Goal: Answer question/provide support: Share knowledge or assist other users

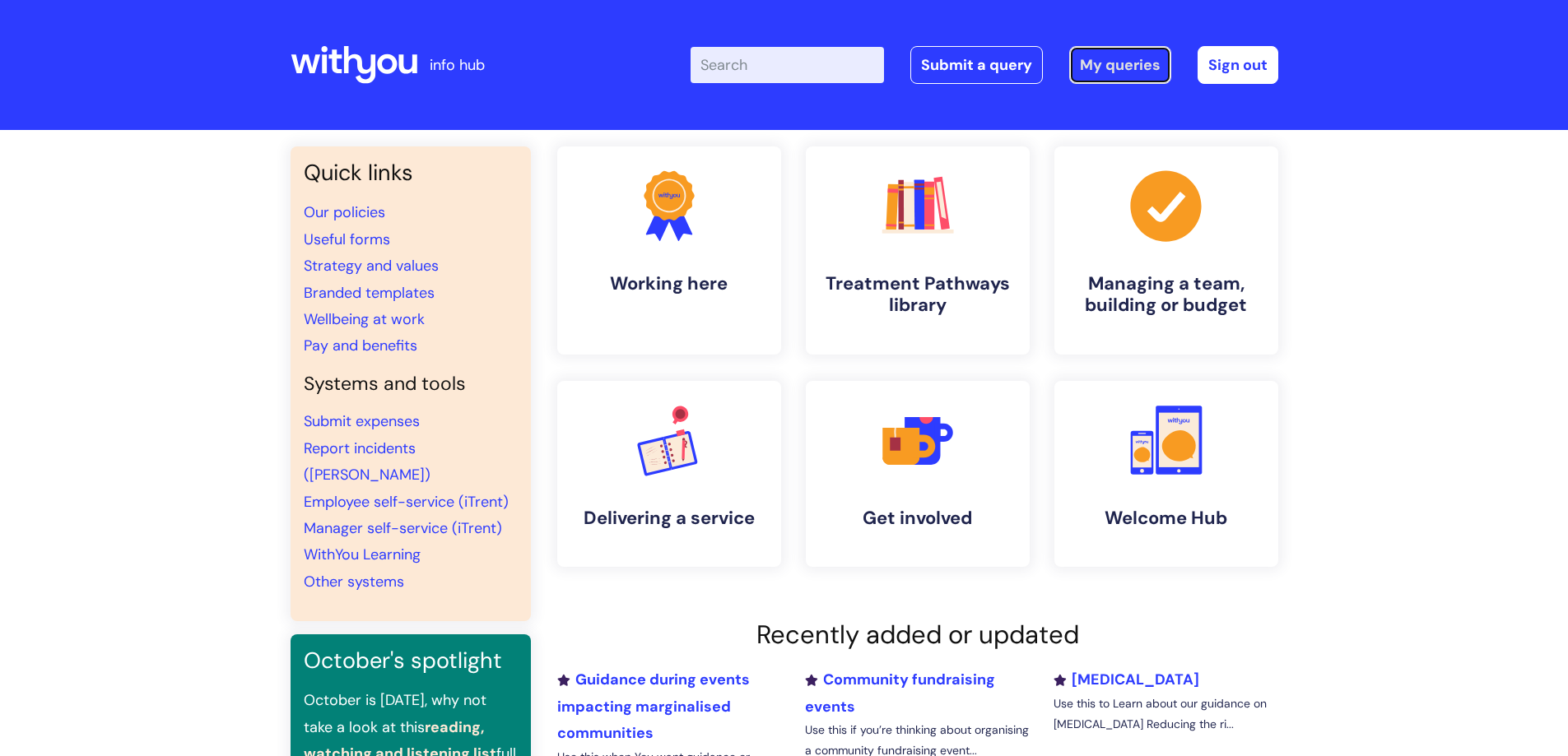
click at [1094, 64] on link "My queries" at bounding box center [1119, 65] width 102 height 38
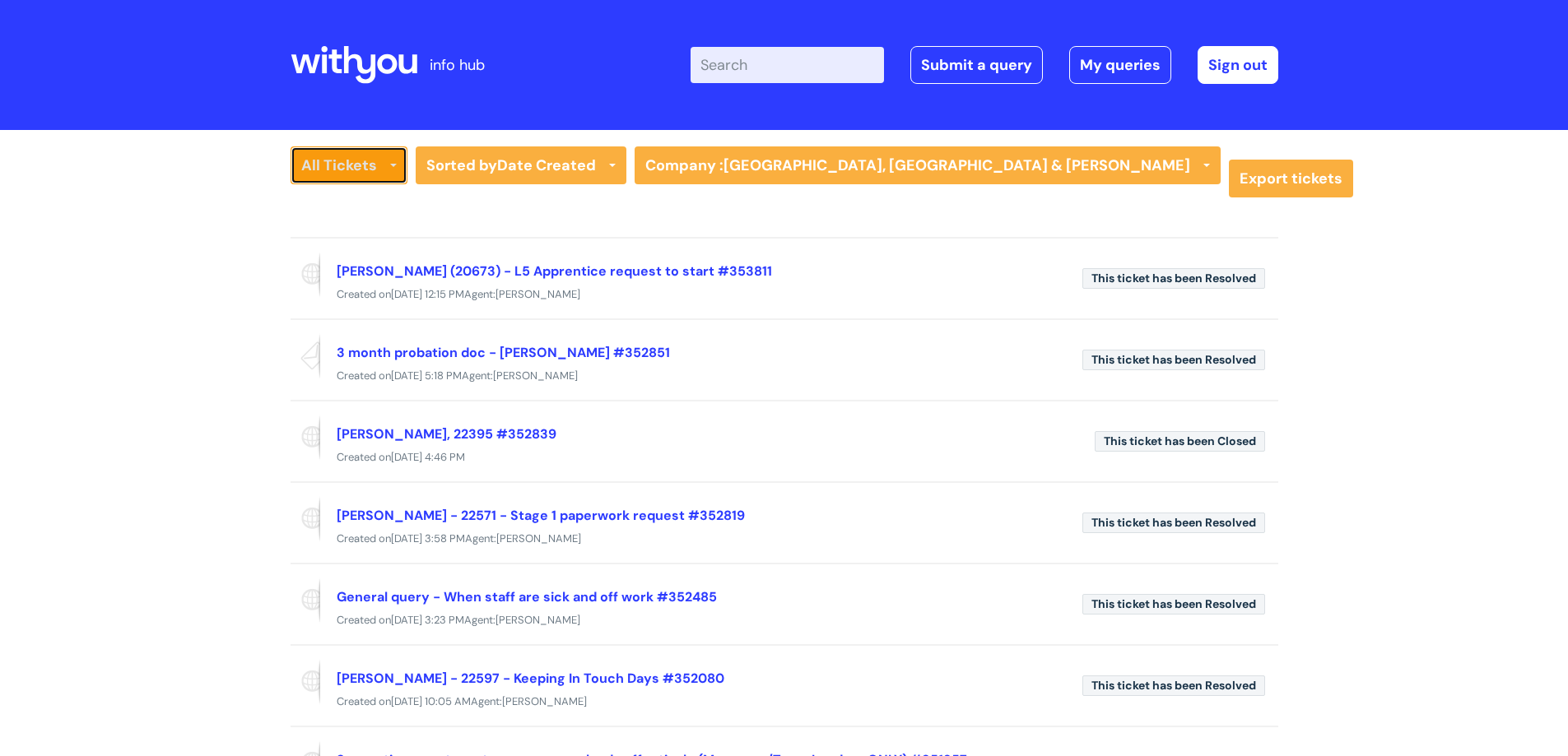
click at [346, 165] on link "All Tickets" at bounding box center [348, 165] width 117 height 38
click at [345, 194] on link "All Tickets" at bounding box center [361, 200] width 141 height 23
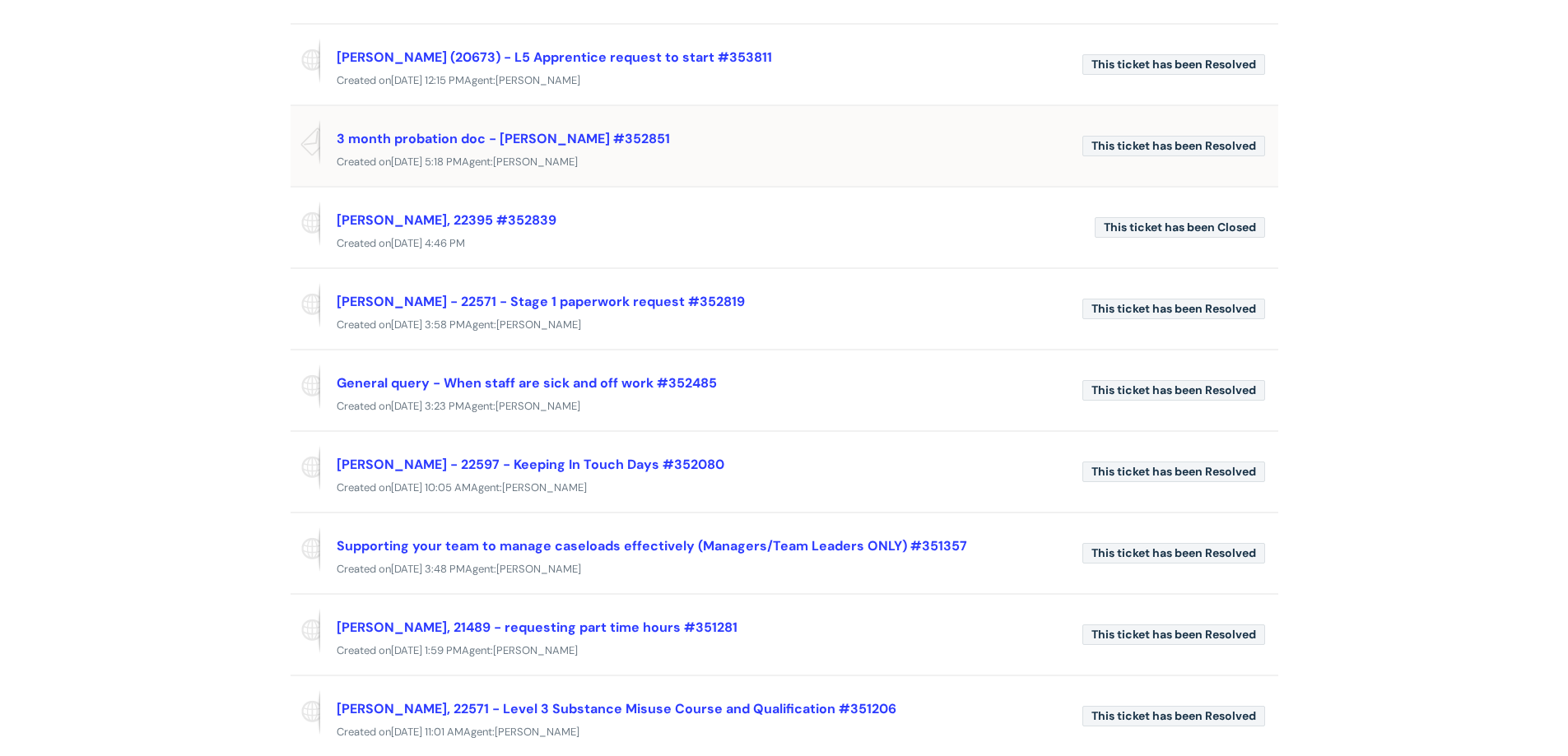
scroll to position [250, 0]
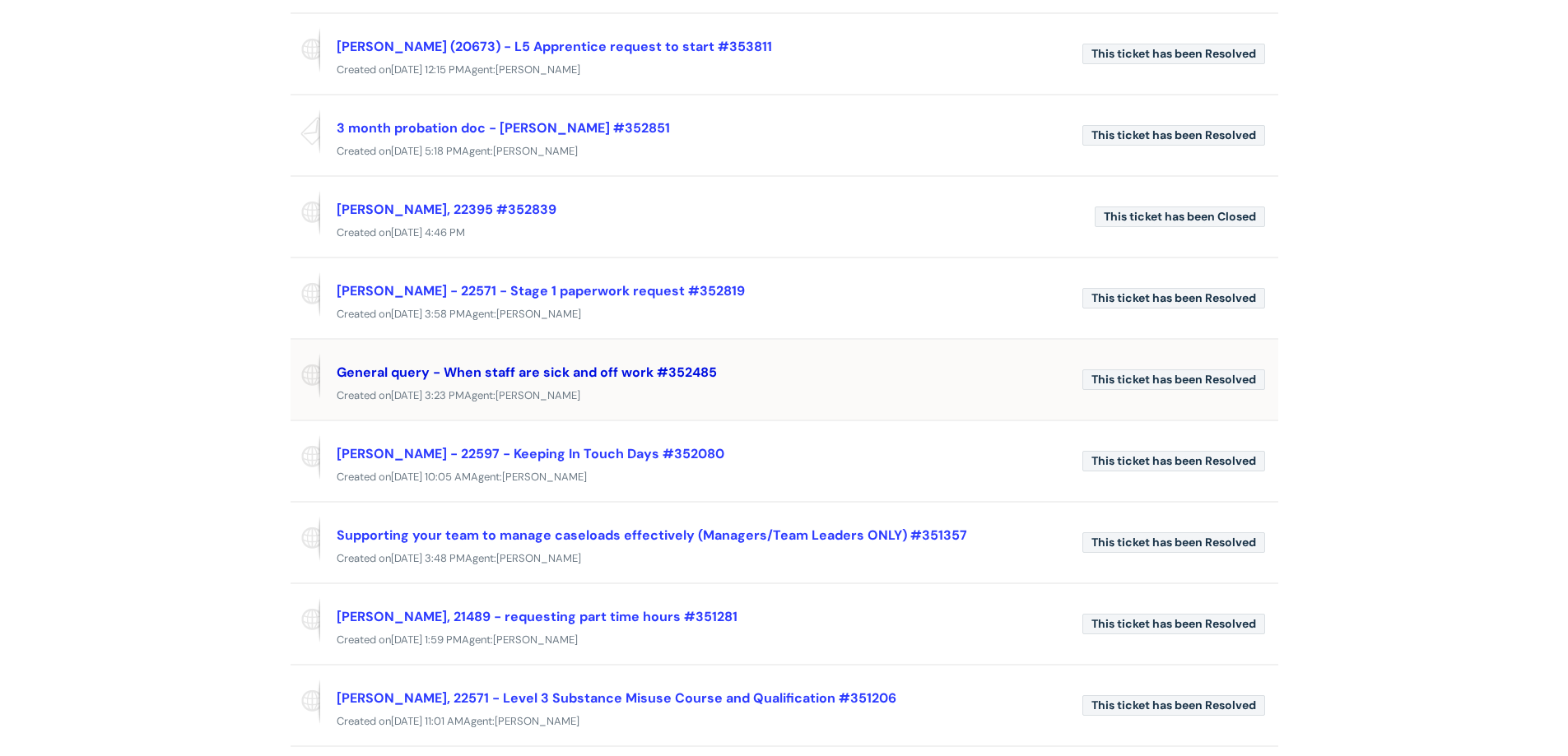
click at [657, 374] on link "General query - When staff are sick and off work #352485" at bounding box center [527, 372] width 381 height 17
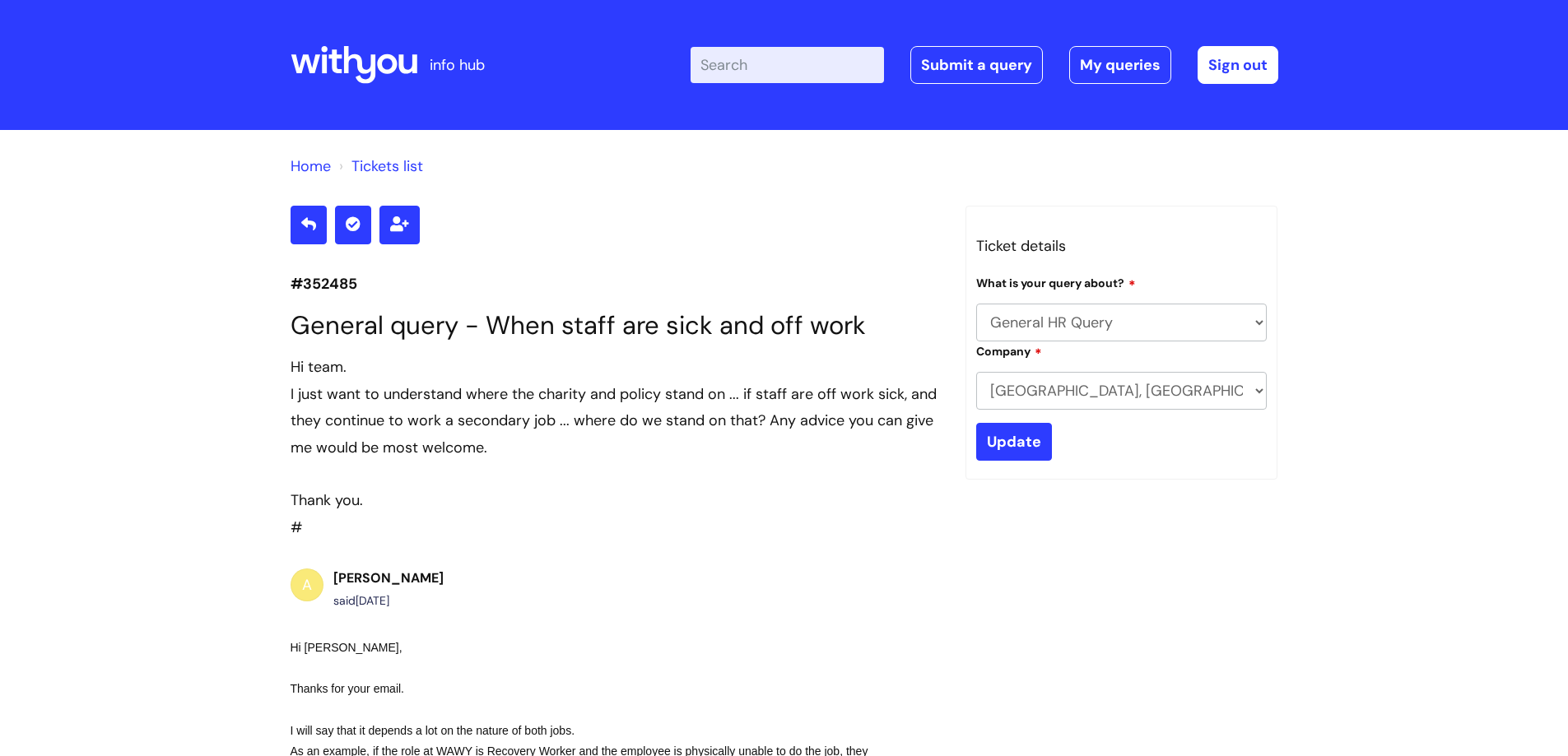
select select "General HR Query"
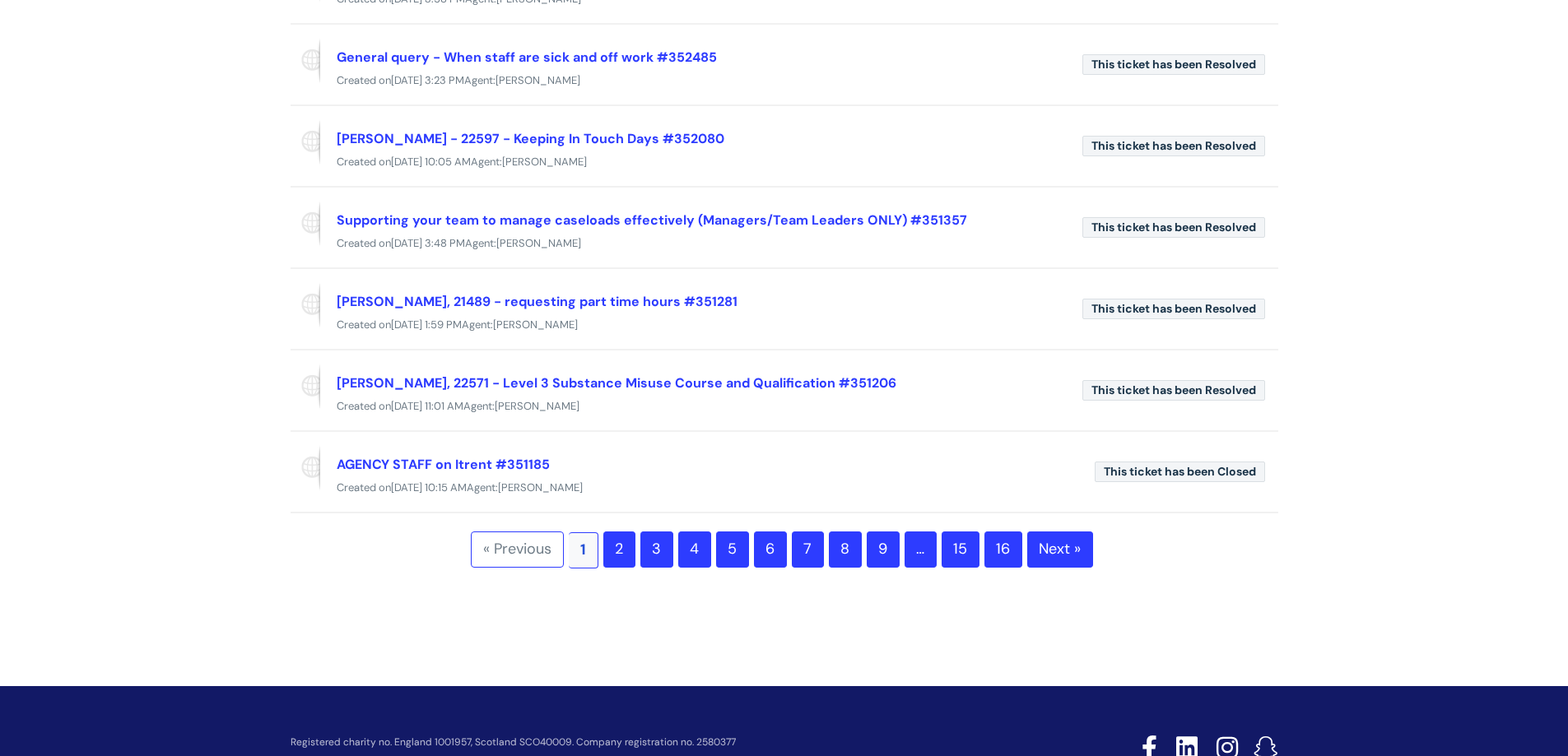
scroll to position [601, 0]
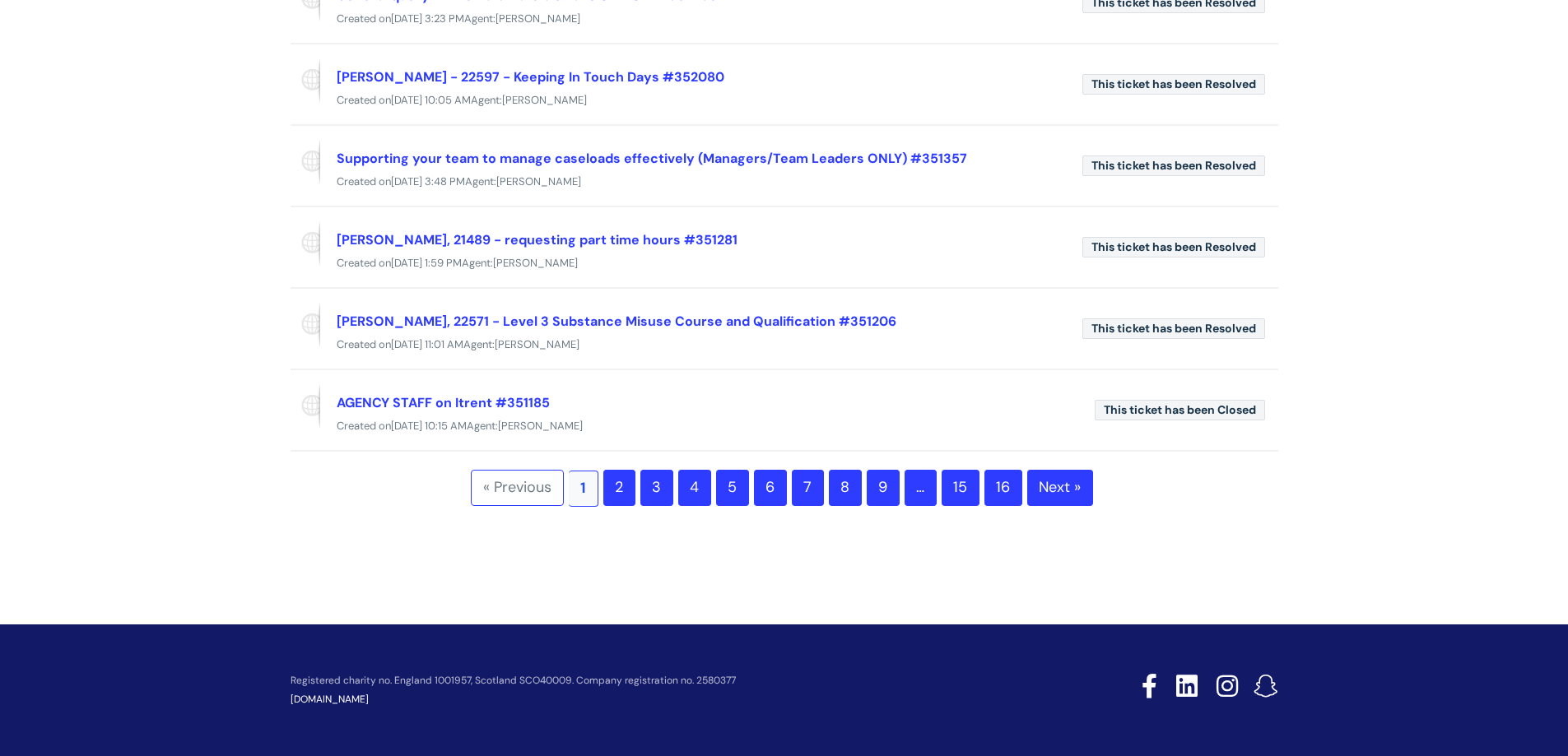
click at [613, 483] on link "2" at bounding box center [619, 488] width 32 height 36
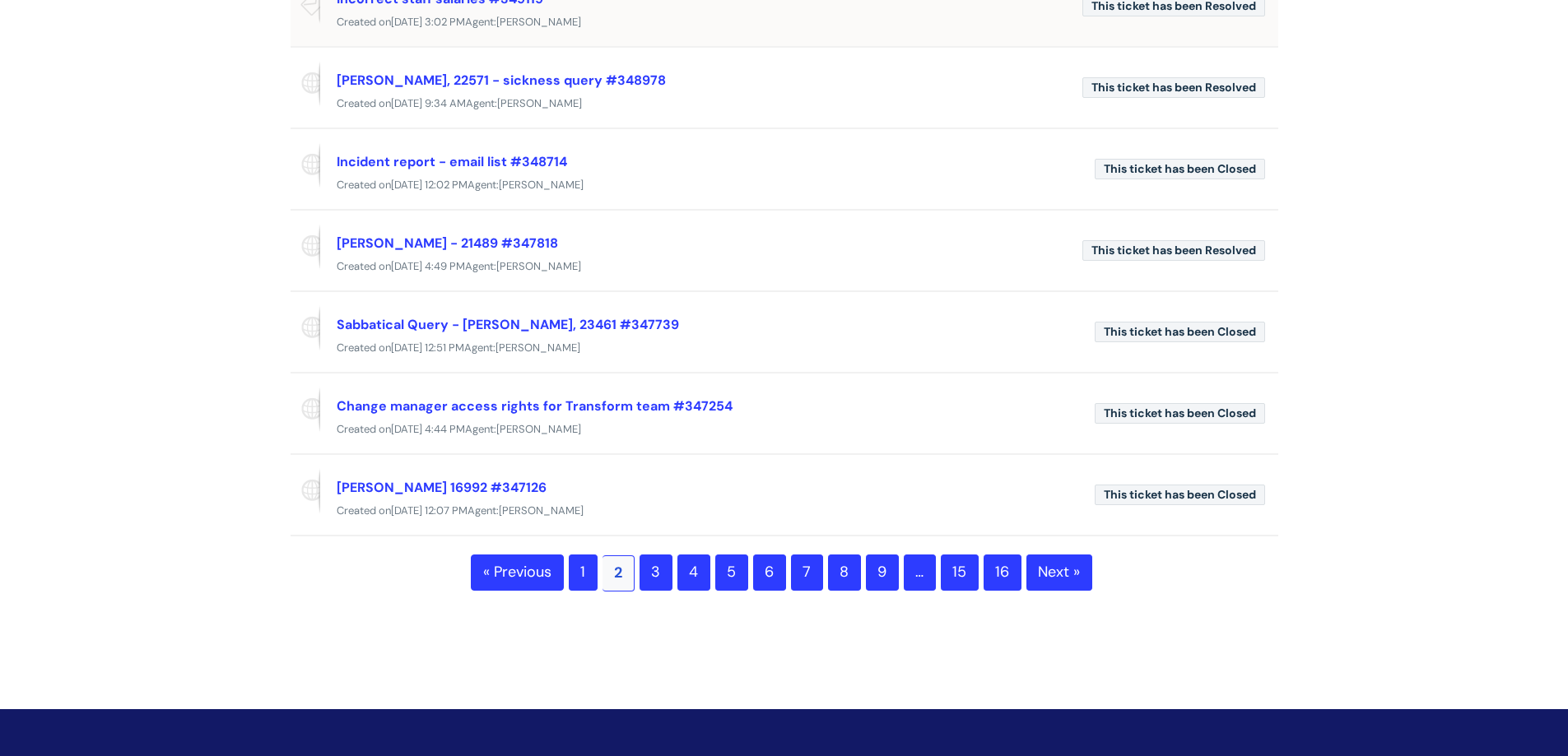
scroll to position [517, 0]
click at [440, 479] on link "PETER BYLES 16992 #347126" at bounding box center [441, 487] width 210 height 17
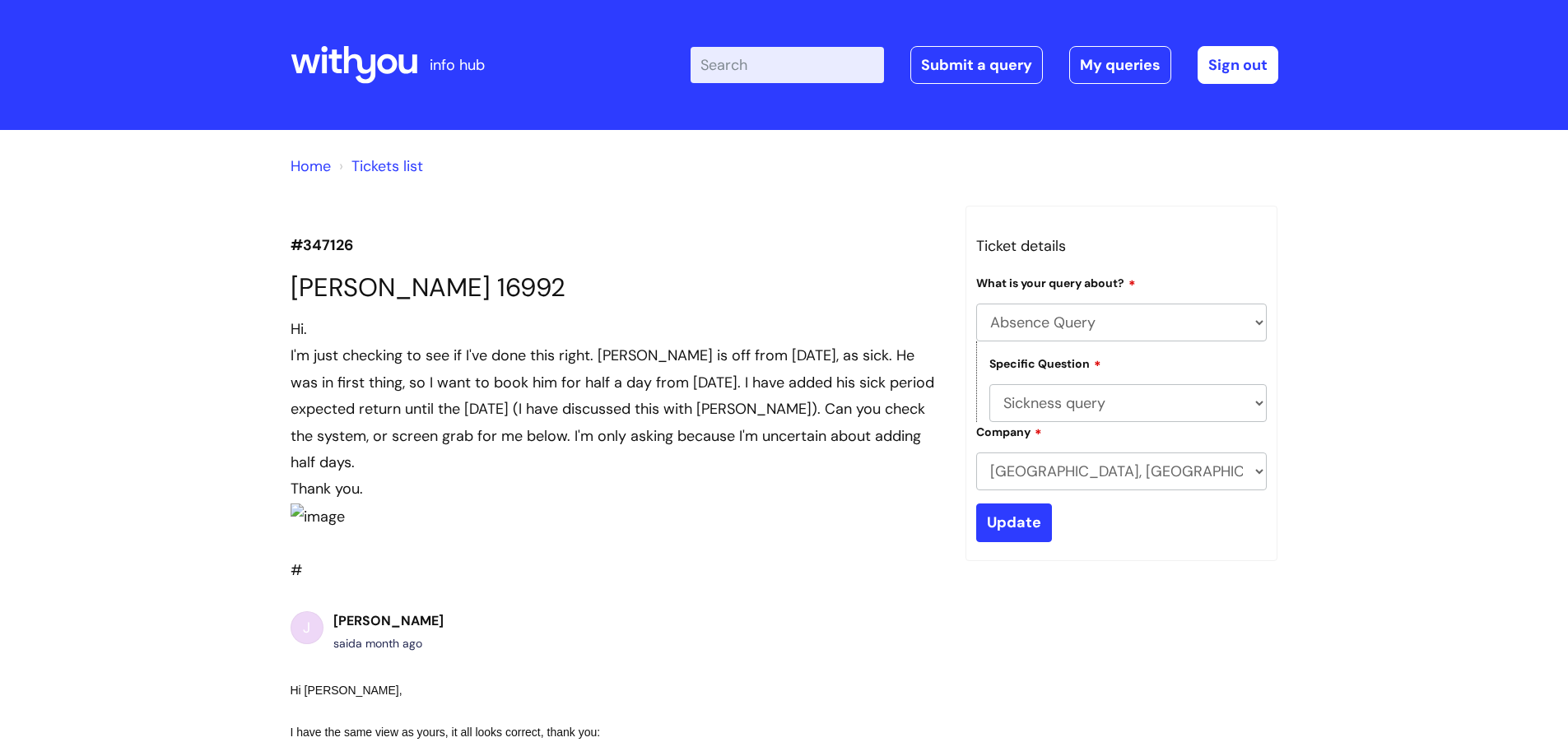
select select "Absence Query"
select select "Sickness query"
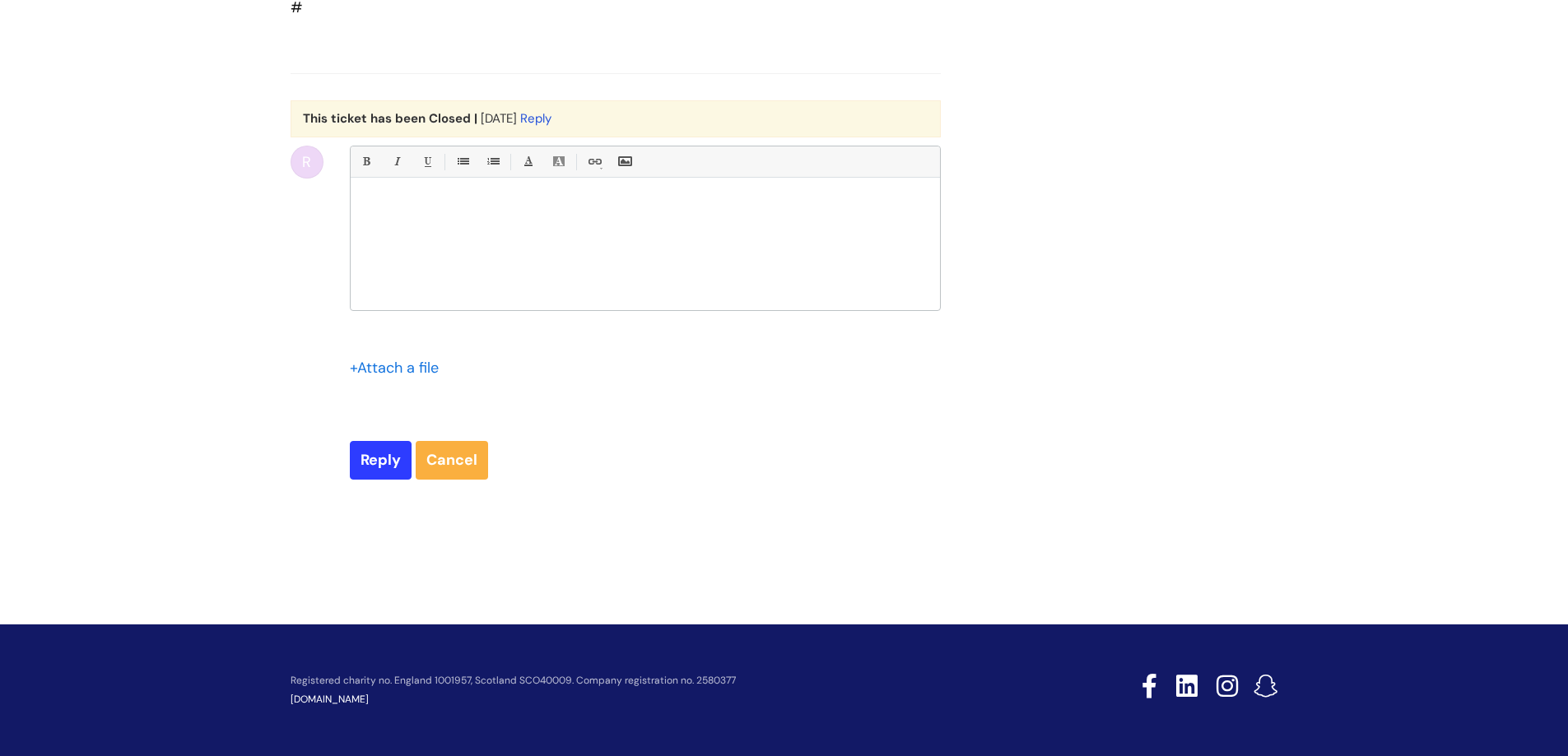
scroll to position [3685, 0]
click at [409, 208] on p at bounding box center [644, 207] width 565 height 15
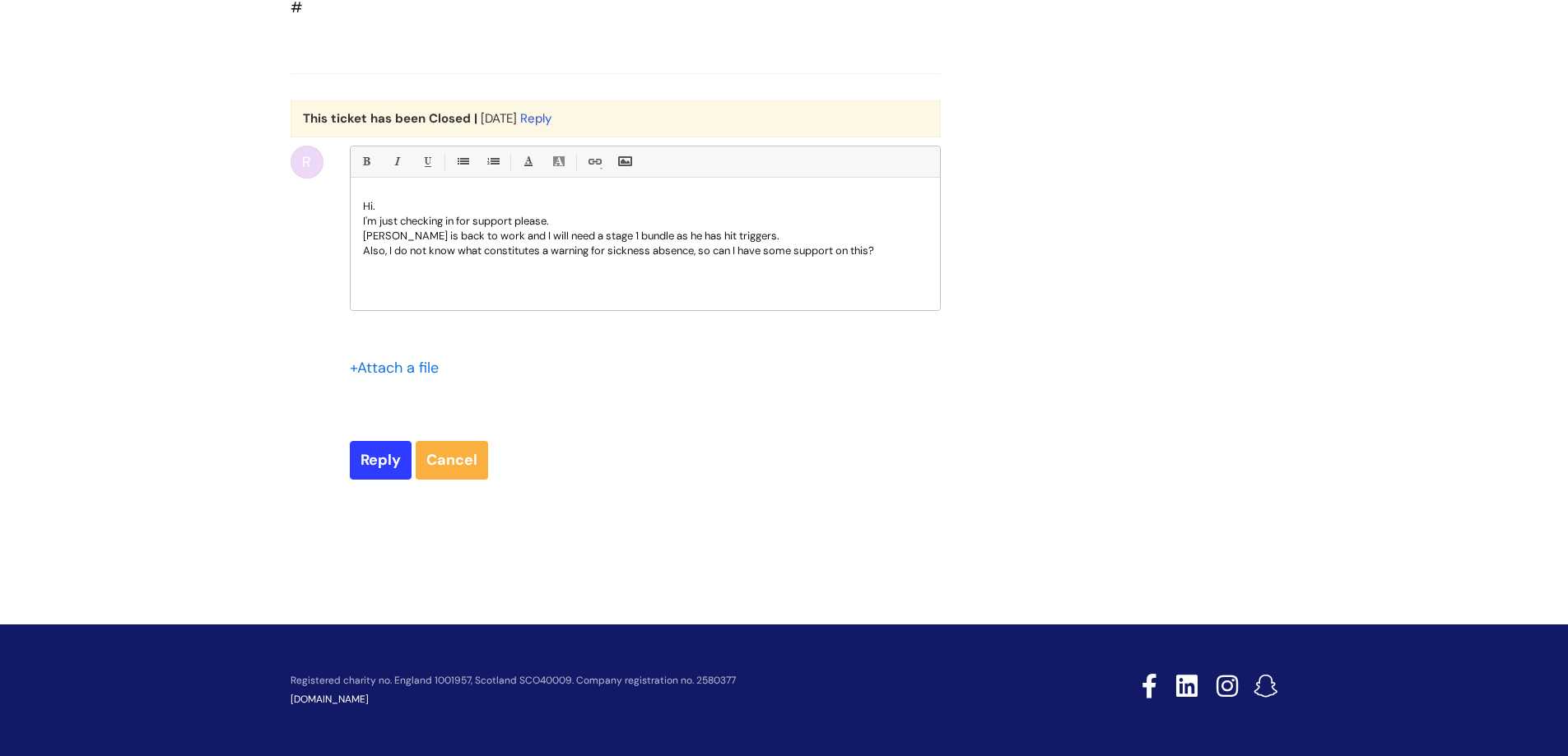
click at [381, 217] on p "I'm just checking in for support please." at bounding box center [644, 221] width 565 height 15
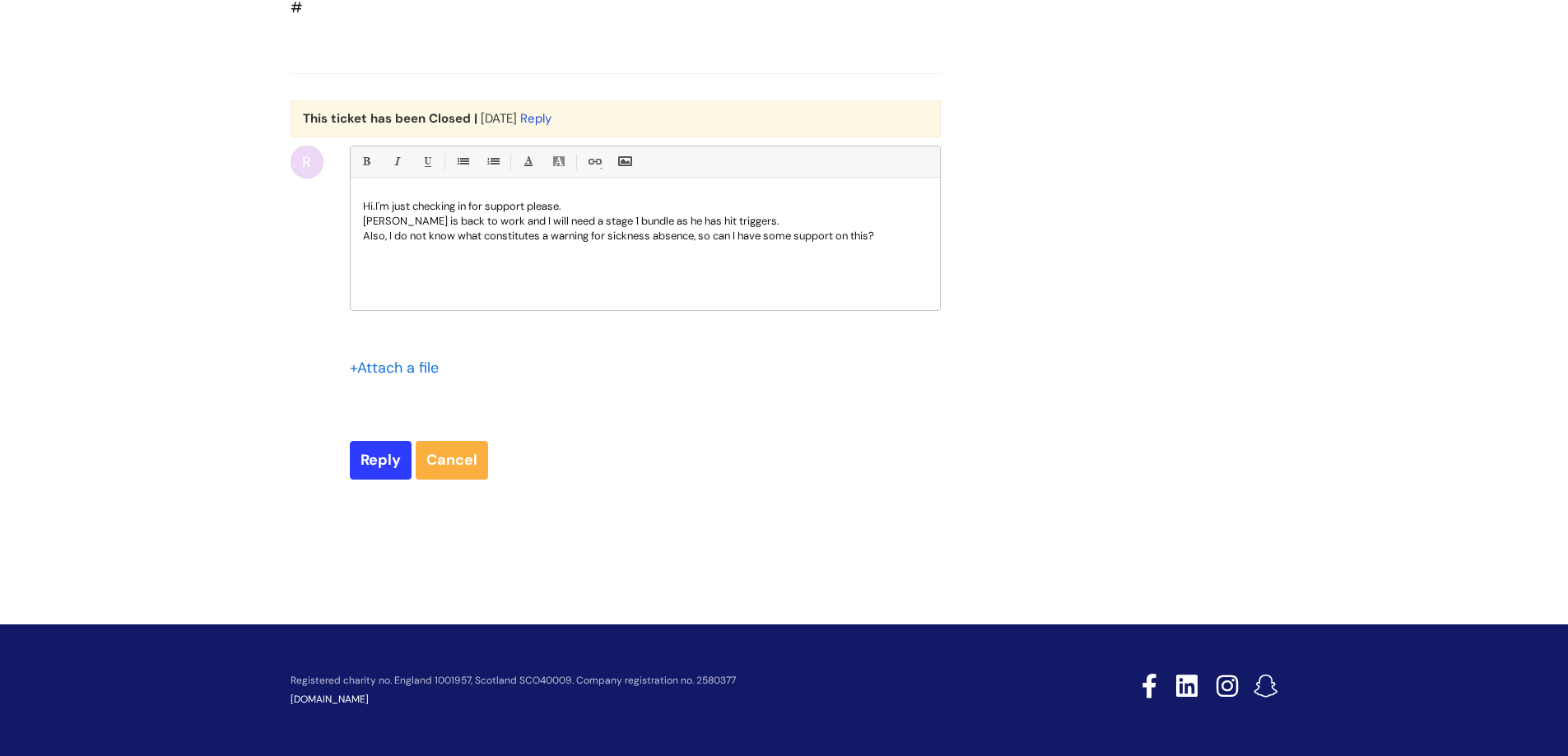
click at [728, 218] on p "Pete is back to work and I will need a stage 1 bundle as he has hit triggers." at bounding box center [644, 221] width 565 height 15
click at [887, 250] on p "Also, I do not know what constitutes a warning for sickness absence, so can I h…" at bounding box center [644, 251] width 565 height 15
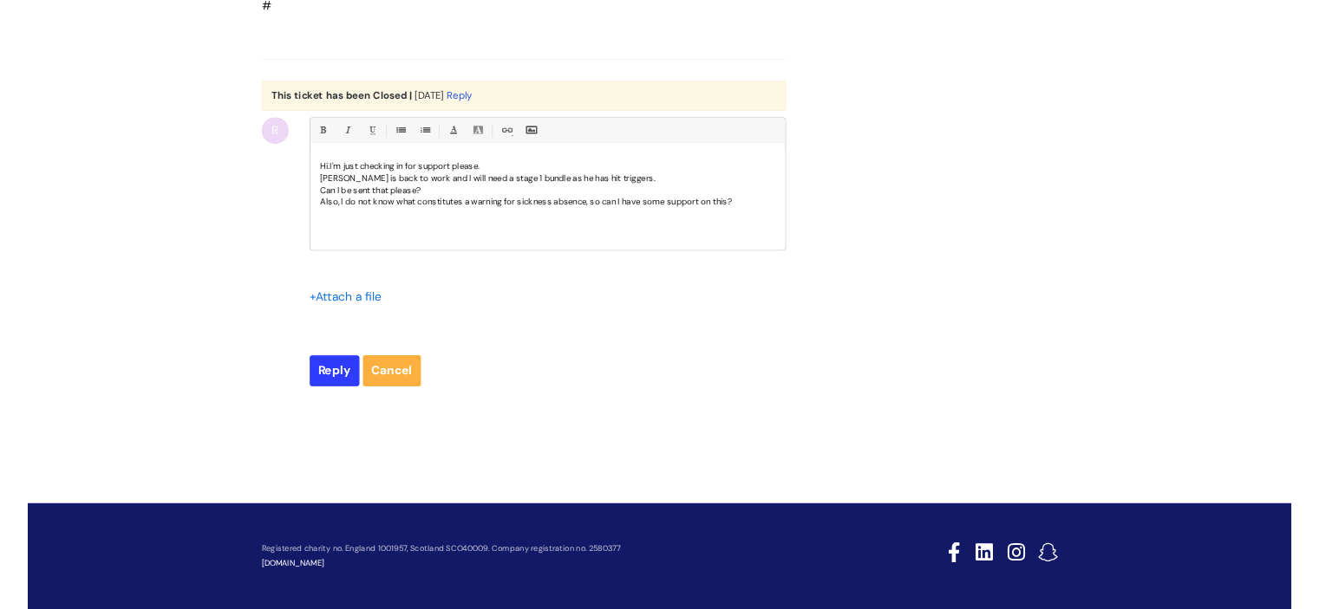
scroll to position [3884, 0]
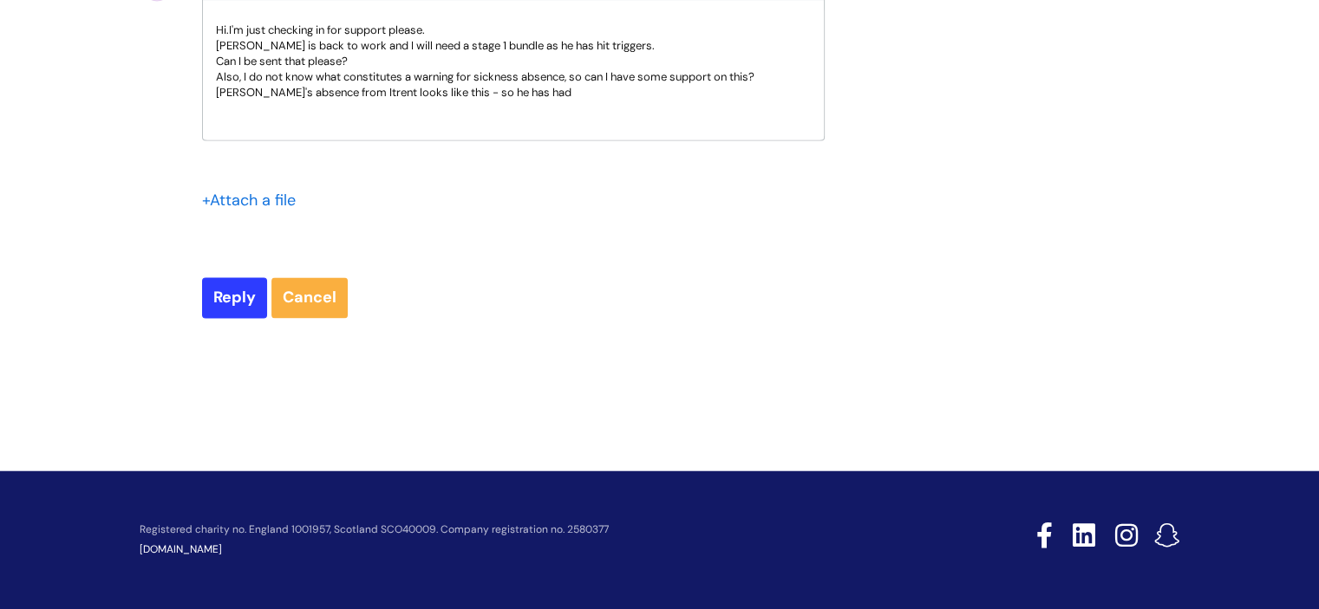
click at [449, 101] on p "Pete's absence from Itrent looks like this - so he has had" at bounding box center [513, 93] width 595 height 16
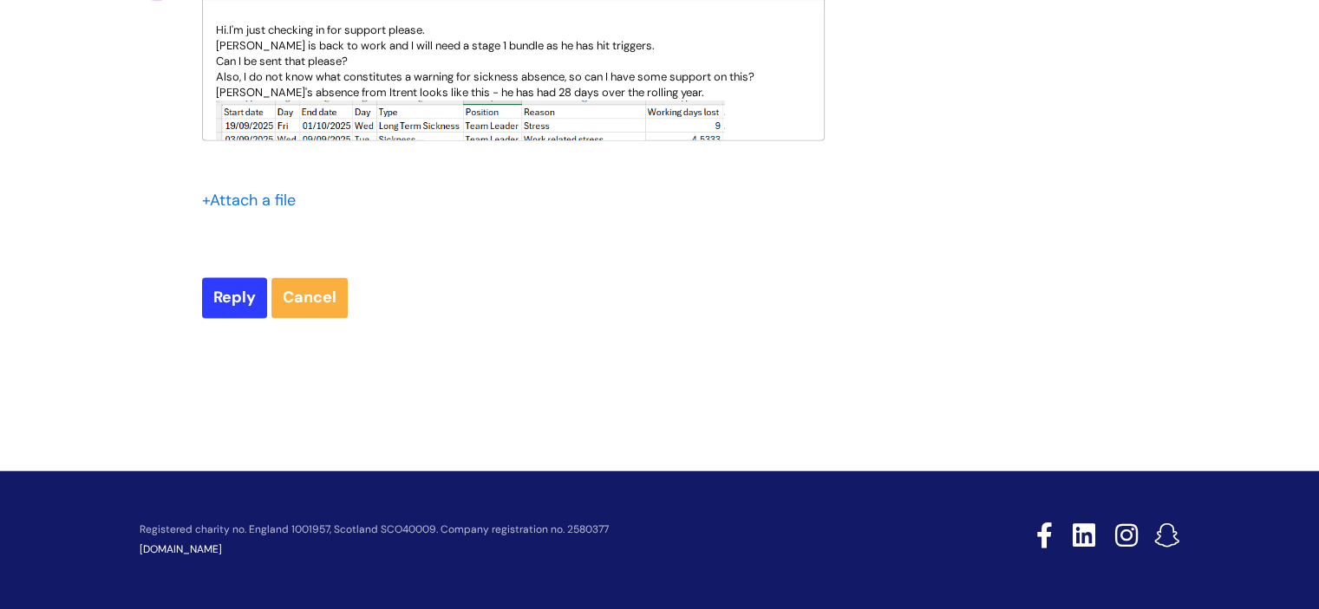
click at [665, 101] on p "Pete's absence from Itrent looks like this - he has had 28 days over the rollin…" at bounding box center [513, 93] width 595 height 16
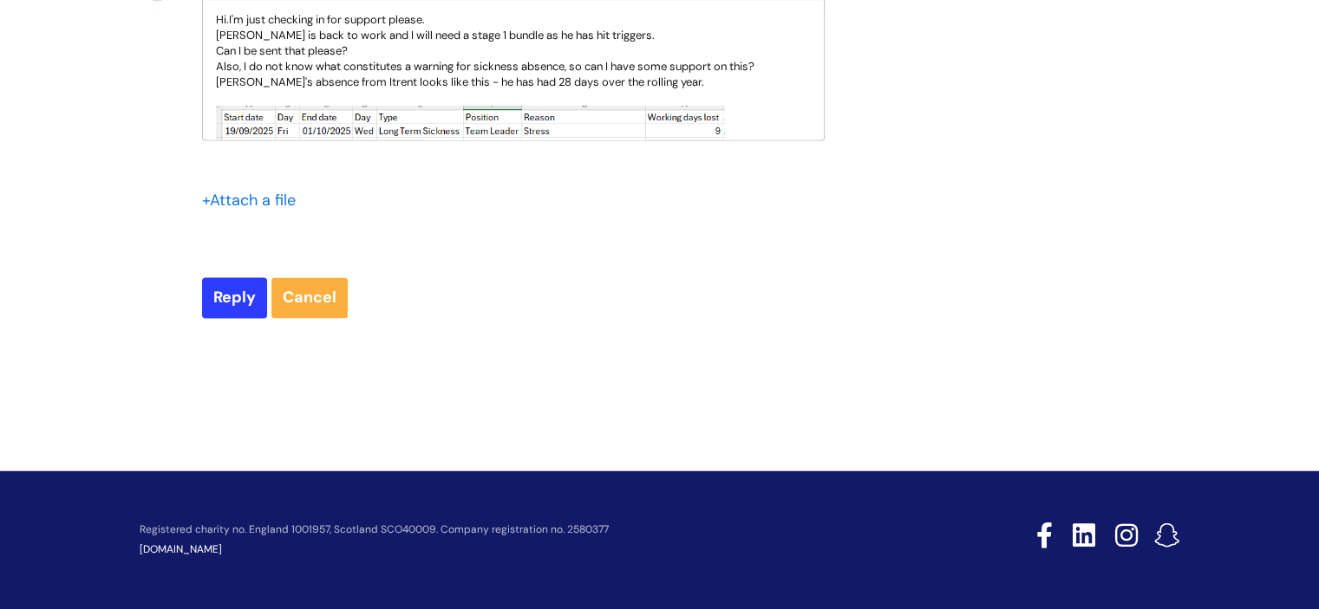
scroll to position [10, 0]
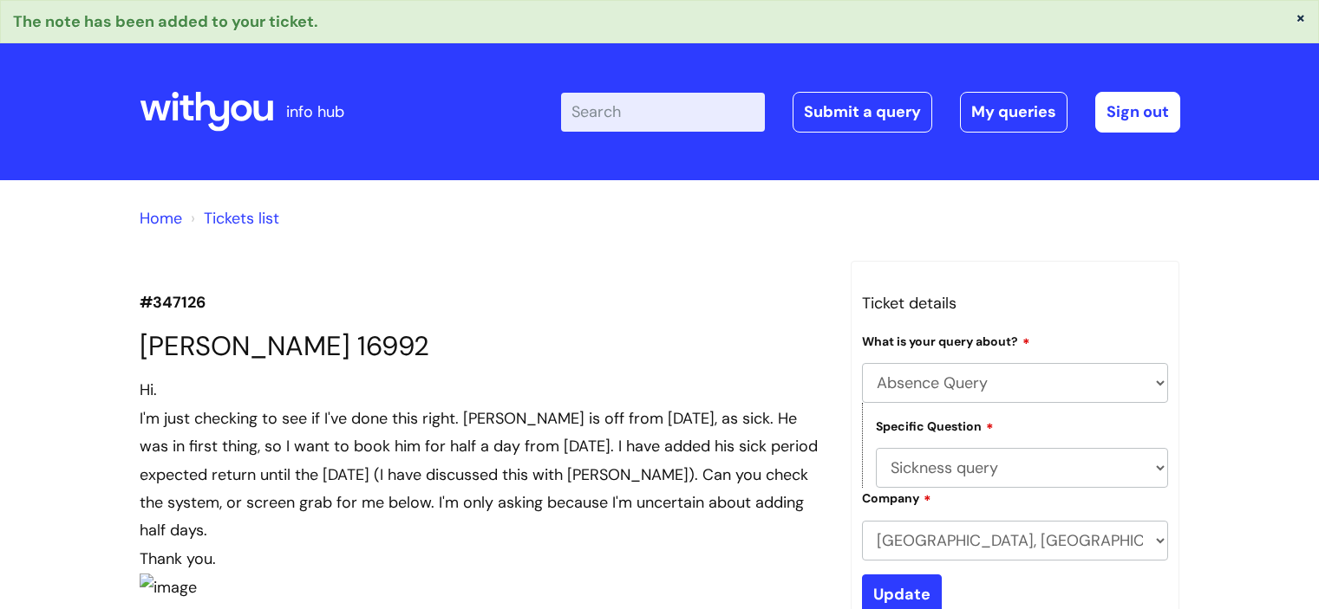
select select "Absence Query"
select select "Sickness query"
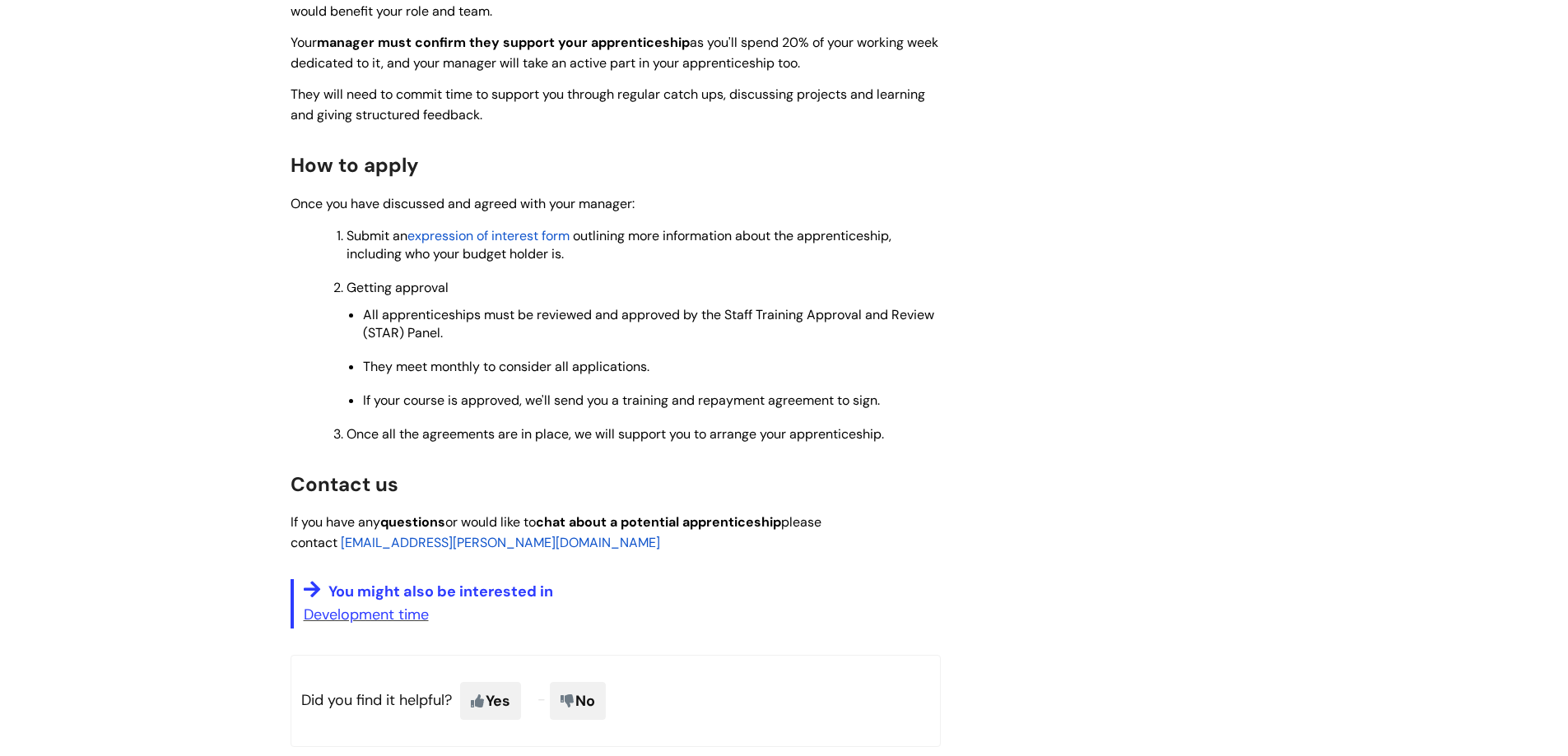
scroll to position [1580, 0]
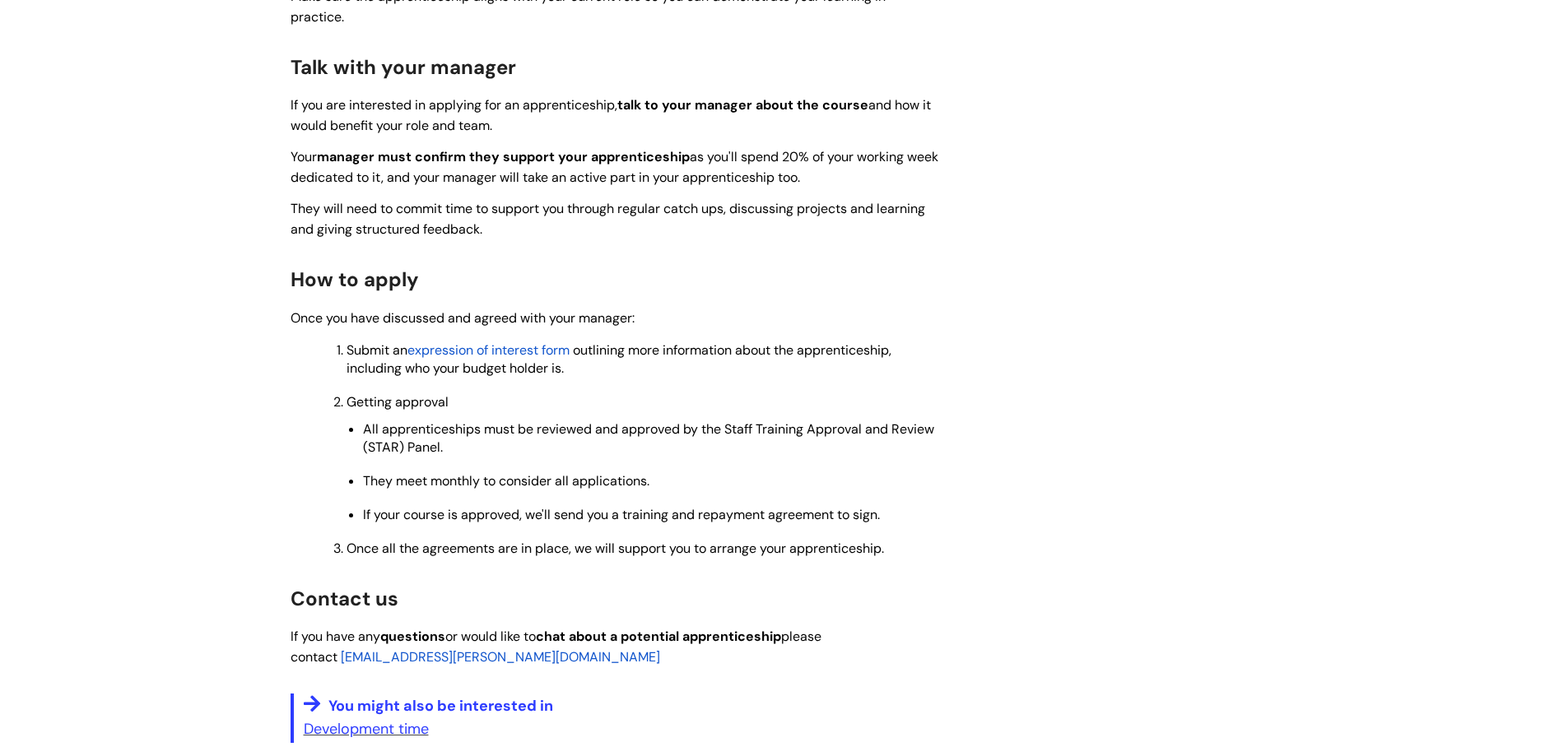
click at [523, 341] on span "expression of interest form" at bounding box center [488, 350] width 162 height 17
